Goal: Browse casually

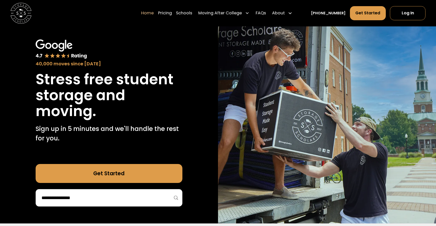
scroll to position [21, 0]
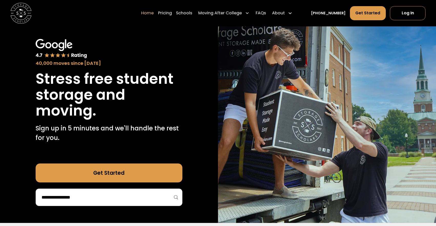
click at [172, 100] on h1 "Stress free student storage and moving." at bounding box center [109, 95] width 147 height 48
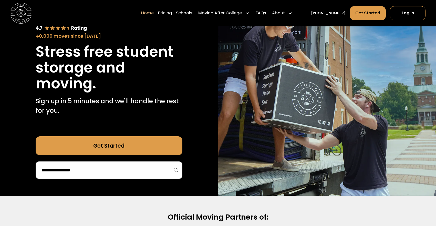
click at [171, 78] on h1 "Stress free student storage and moving." at bounding box center [109, 68] width 147 height 48
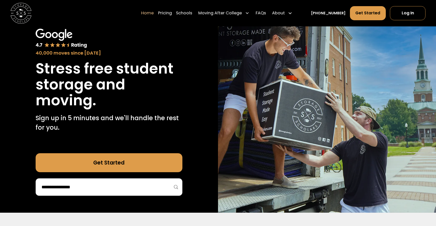
scroll to position [25, 0]
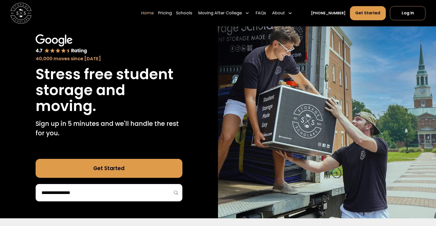
click at [171, 78] on h1 "Stress free student storage and moving." at bounding box center [109, 90] width 147 height 48
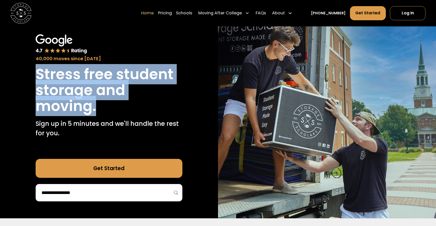
drag, startPoint x: 124, startPoint y: 109, endPoint x: 19, endPoint y: 71, distance: 111.9
click at [19, 71] on div "40,000 moves since [DATE] Stress free student storage and moving. Sign up in 5 …" at bounding box center [109, 118] width 218 height 201
click at [242, 51] on img at bounding box center [327, 118] width 218 height 201
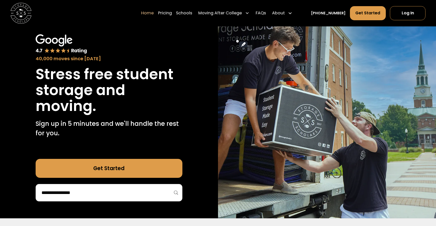
click at [196, 50] on div "40,000 moves since [DATE] Stress free student storage and moving. Sign up in 5 …" at bounding box center [109, 118] width 218 height 201
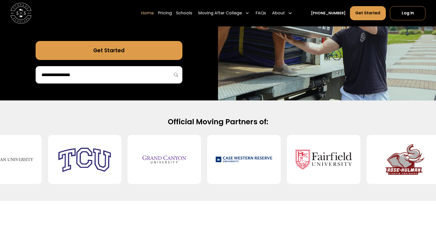
scroll to position [144, 0]
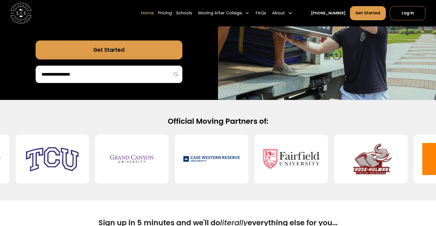
click at [196, 50] on div "40,000 moves since [DATE] Stress free student storage and moving. Sign up in 5 …" at bounding box center [109, -1] width 218 height 201
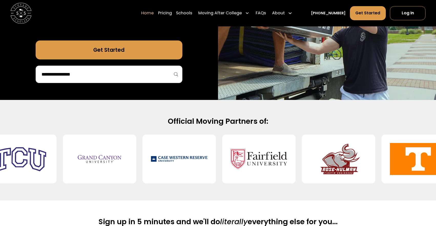
scroll to position [0, 0]
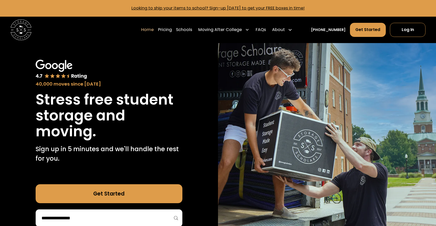
click at [147, 115] on h1 "Stress free student storage and moving." at bounding box center [109, 116] width 147 height 48
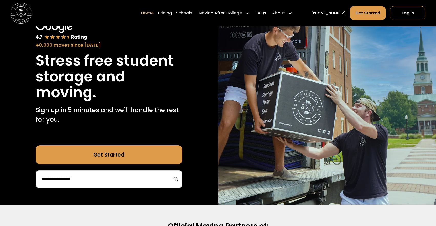
scroll to position [40, 0]
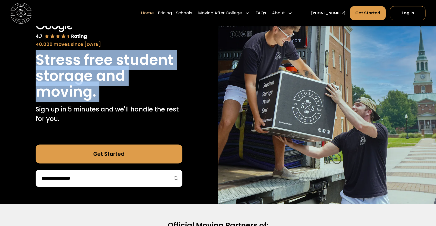
drag, startPoint x: 127, startPoint y: 101, endPoint x: 34, endPoint y: 64, distance: 100.8
click at [34, 64] on div "40,000 moves since [DATE] Stress free student storage and moving. Sign up in 5 …" at bounding box center [109, 103] width 218 height 201
click at [110, 93] on h1 "Stress free student storage and moving." at bounding box center [109, 76] width 147 height 48
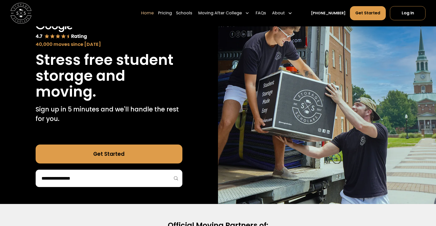
click at [87, 67] on h1 "Stress free student storage and moving." at bounding box center [109, 76] width 147 height 48
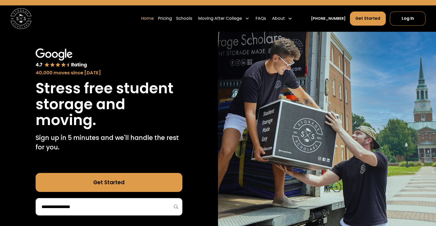
scroll to position [0, 0]
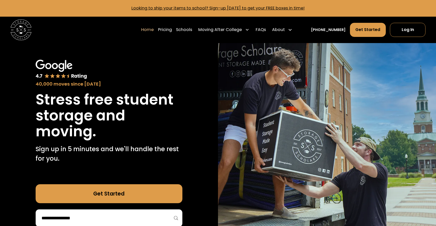
click at [107, 88] on div "40,000 moves since [DATE] Stress free student storage and moving. Sign up in 5 …" at bounding box center [109, 113] width 147 height 106
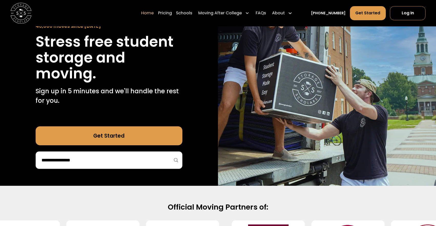
scroll to position [58, 0]
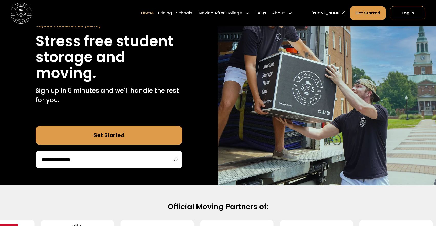
click at [113, 50] on h1 "Stress free student storage and moving." at bounding box center [109, 57] width 147 height 48
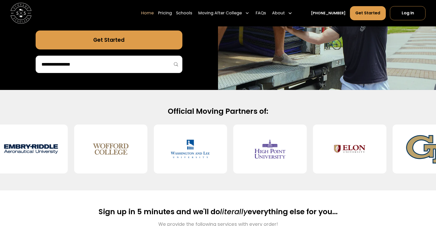
scroll to position [0, 0]
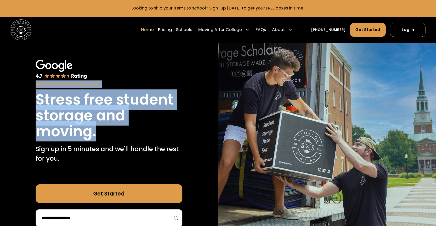
drag, startPoint x: 148, startPoint y: 137, endPoint x: 16, endPoint y: 86, distance: 142.2
click at [16, 86] on div "40,000 moves since [DATE] Stress free student storage and moving. Sign up in 5 …" at bounding box center [109, 143] width 218 height 201
click at [78, 40] on div "Home Pricing Schools Moving After College Commercial Projects Apartment Moving …" at bounding box center [218, 30] width 415 height 26
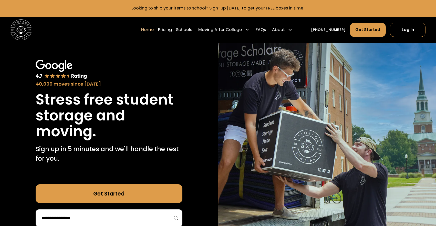
click at [98, 46] on div "40,000 moves since [DATE] Stress free student storage and moving. Sign up in 5 …" at bounding box center [109, 143] width 218 height 201
